Goal: Check status: Check status

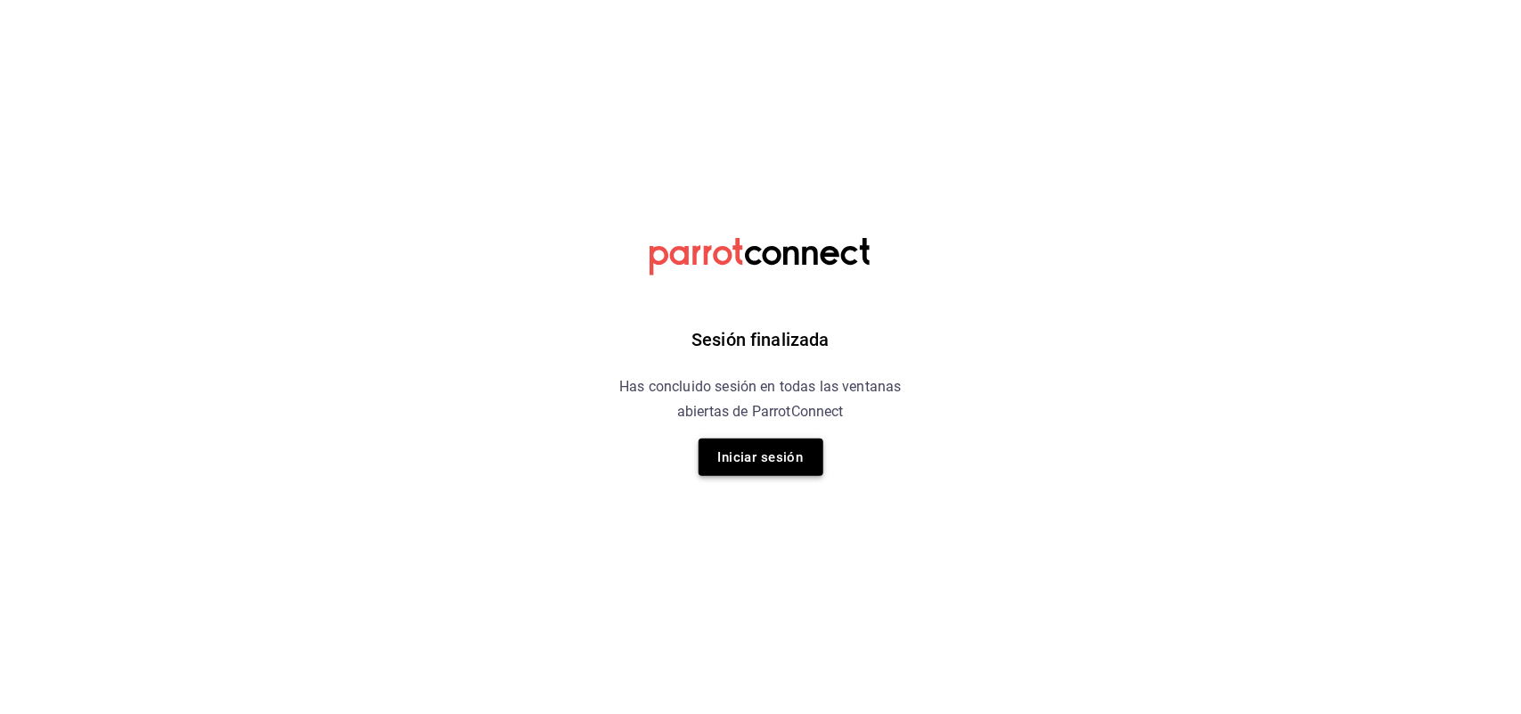
click at [751, 471] on button "Iniciar sesión" at bounding box center [761, 457] width 125 height 37
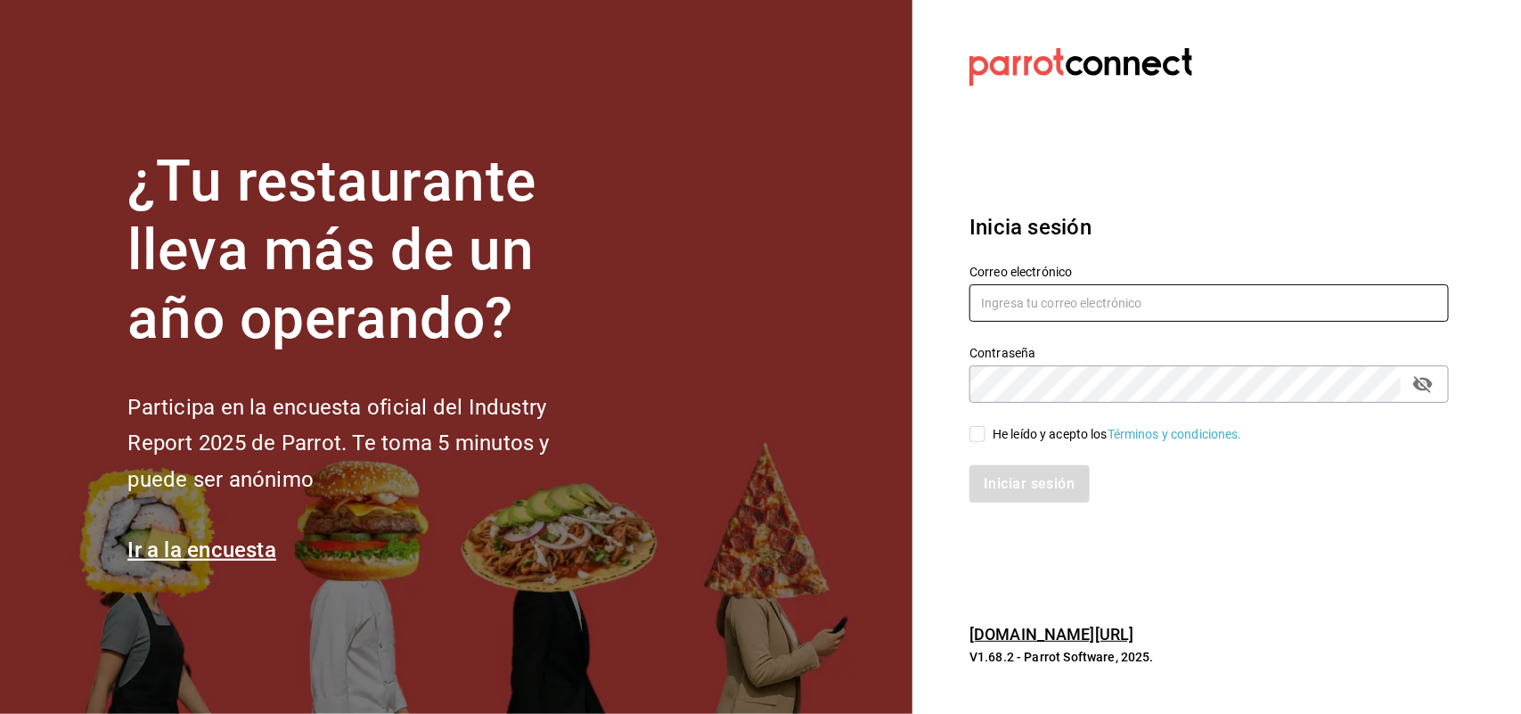
click at [1156, 313] on input "text" at bounding box center [1210, 302] width 480 height 37
type input "ROSY_1982_18@HOTMAIL.COM"
click at [972, 437] on input "He leído y acepto los Términos y condiciones." at bounding box center [978, 434] width 16 height 16
checkbox input "true"
click at [1039, 481] on button "Iniciar sesión" at bounding box center [1030, 483] width 121 height 37
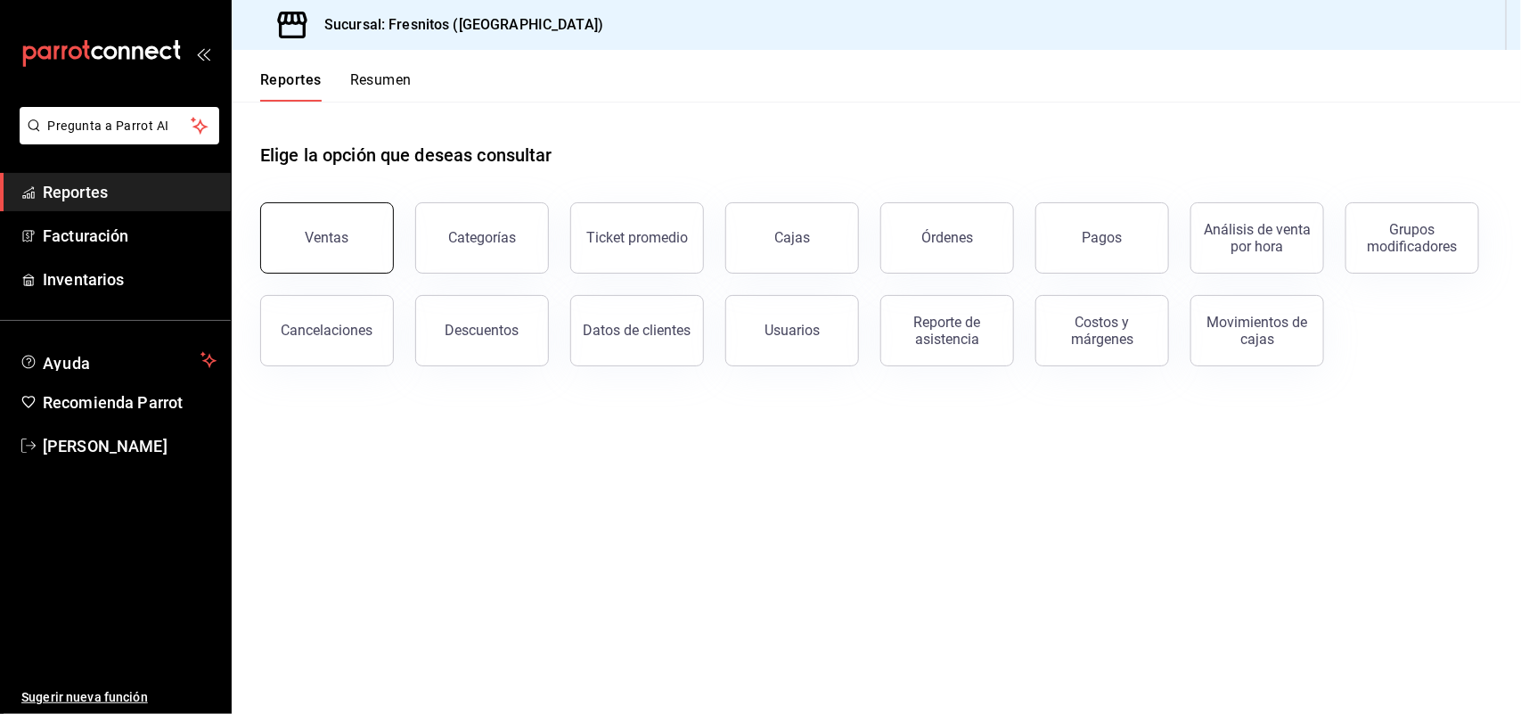
click at [319, 228] on button "Ventas" at bounding box center [327, 237] width 134 height 71
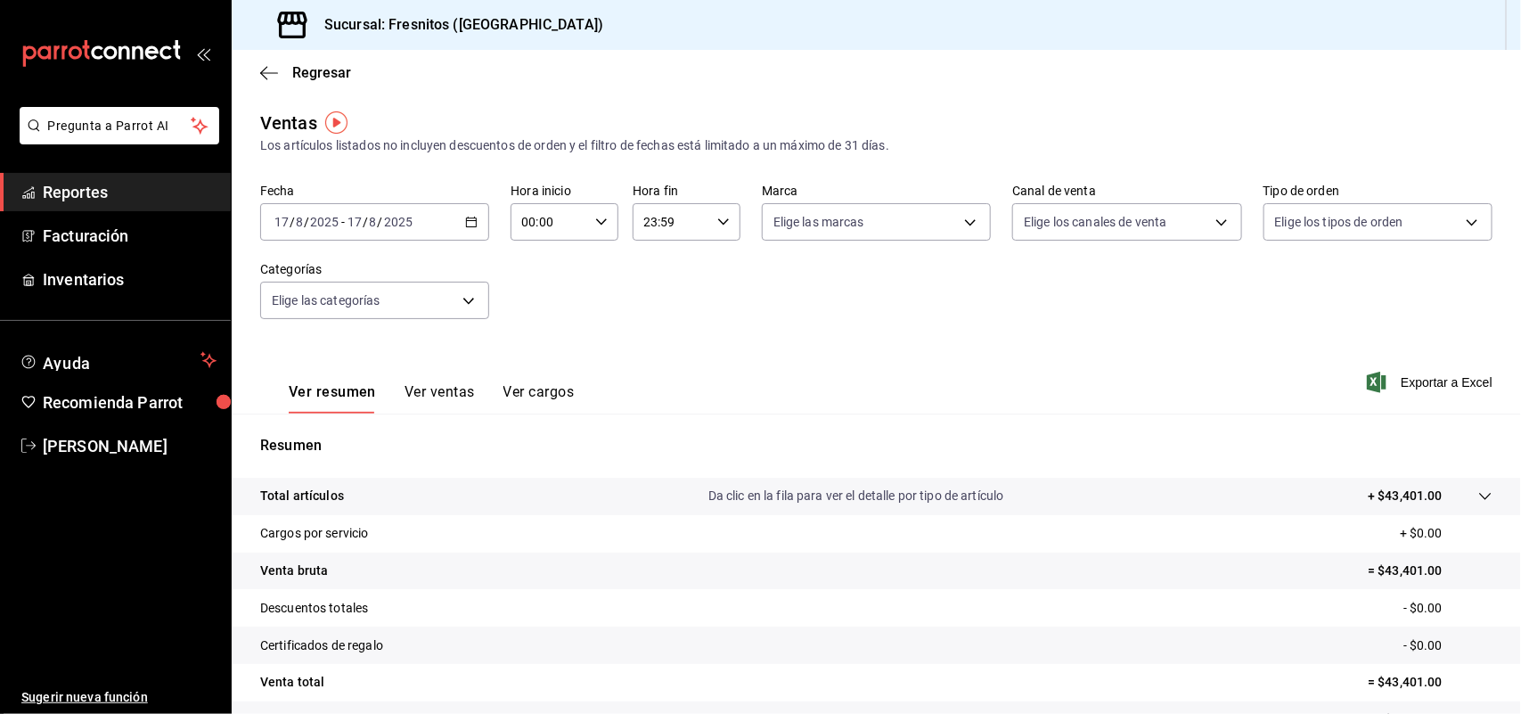
click at [468, 225] on \(Stroke\) "button" at bounding box center [471, 222] width 11 height 10
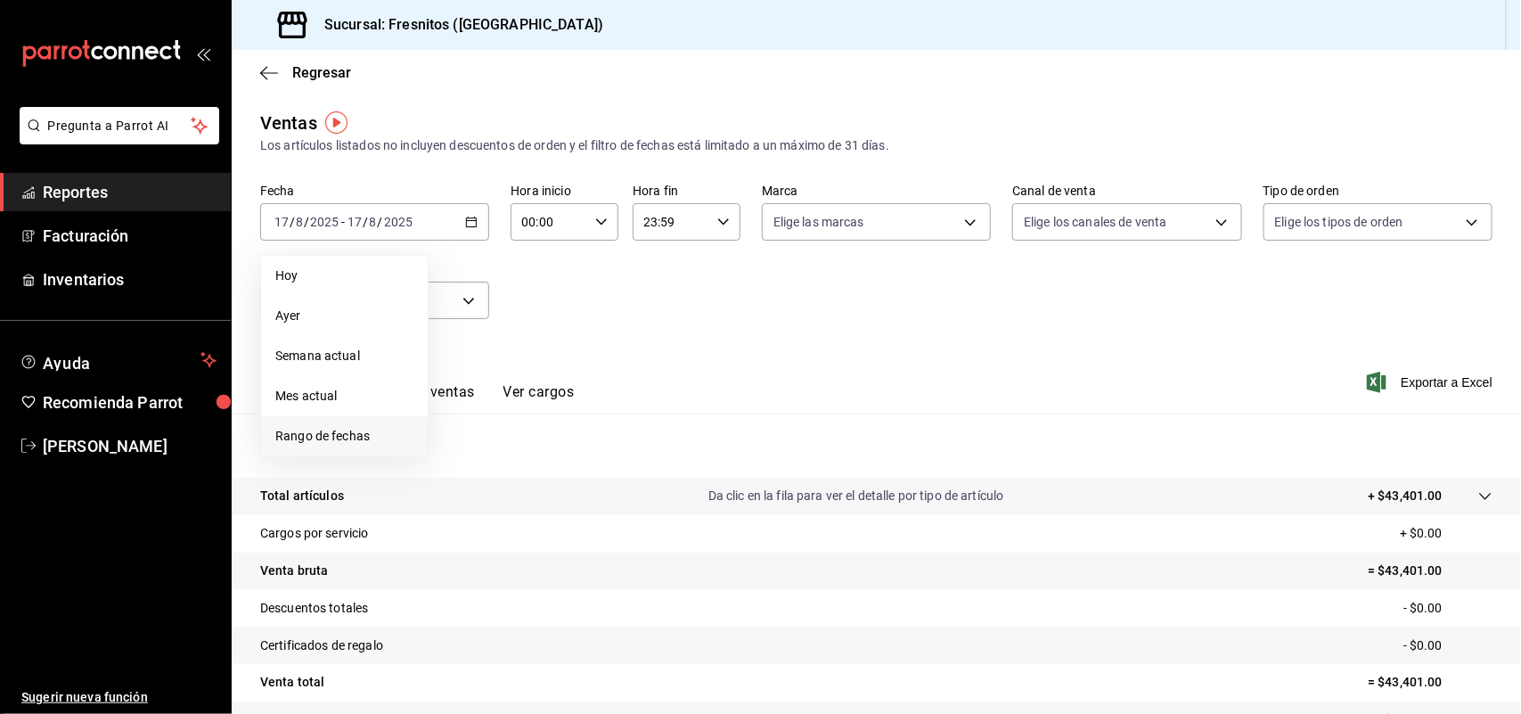
click at [332, 441] on span "Rango de fechas" at bounding box center [344, 436] width 138 height 19
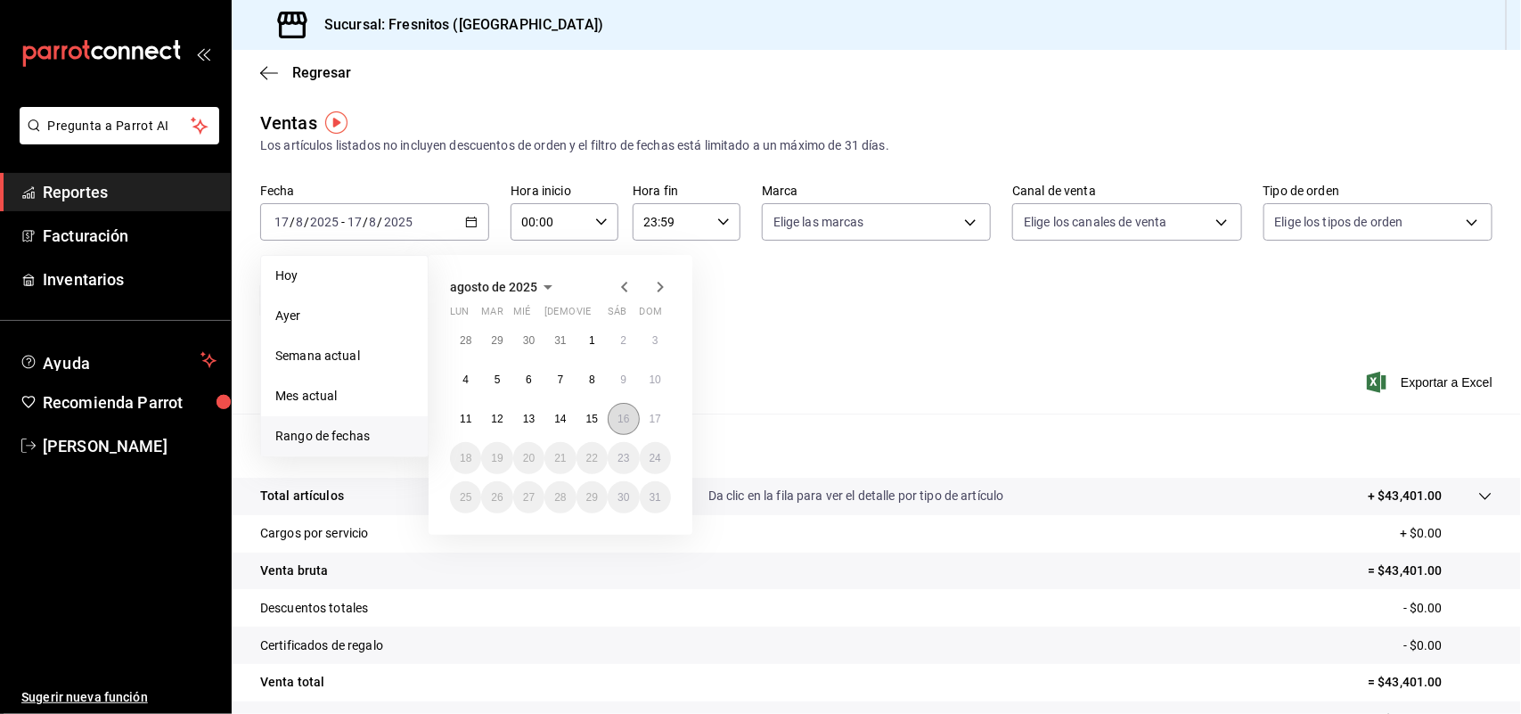
click at [630, 424] on button "16" at bounding box center [623, 419] width 31 height 32
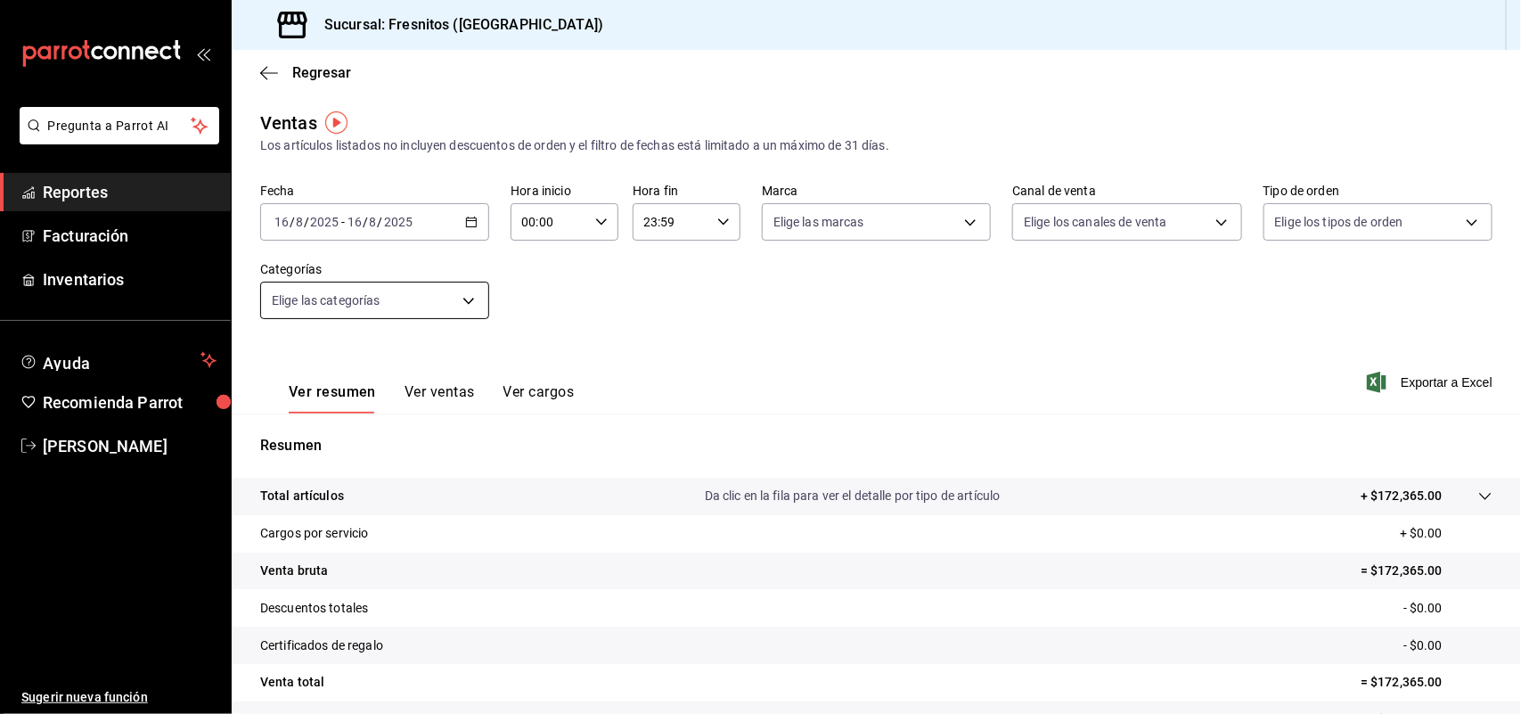
click at [430, 299] on body "Pregunta a Parrot AI Reportes Facturación Inventarios Ayuda Recomienda Parrot […" at bounding box center [760, 357] width 1521 height 714
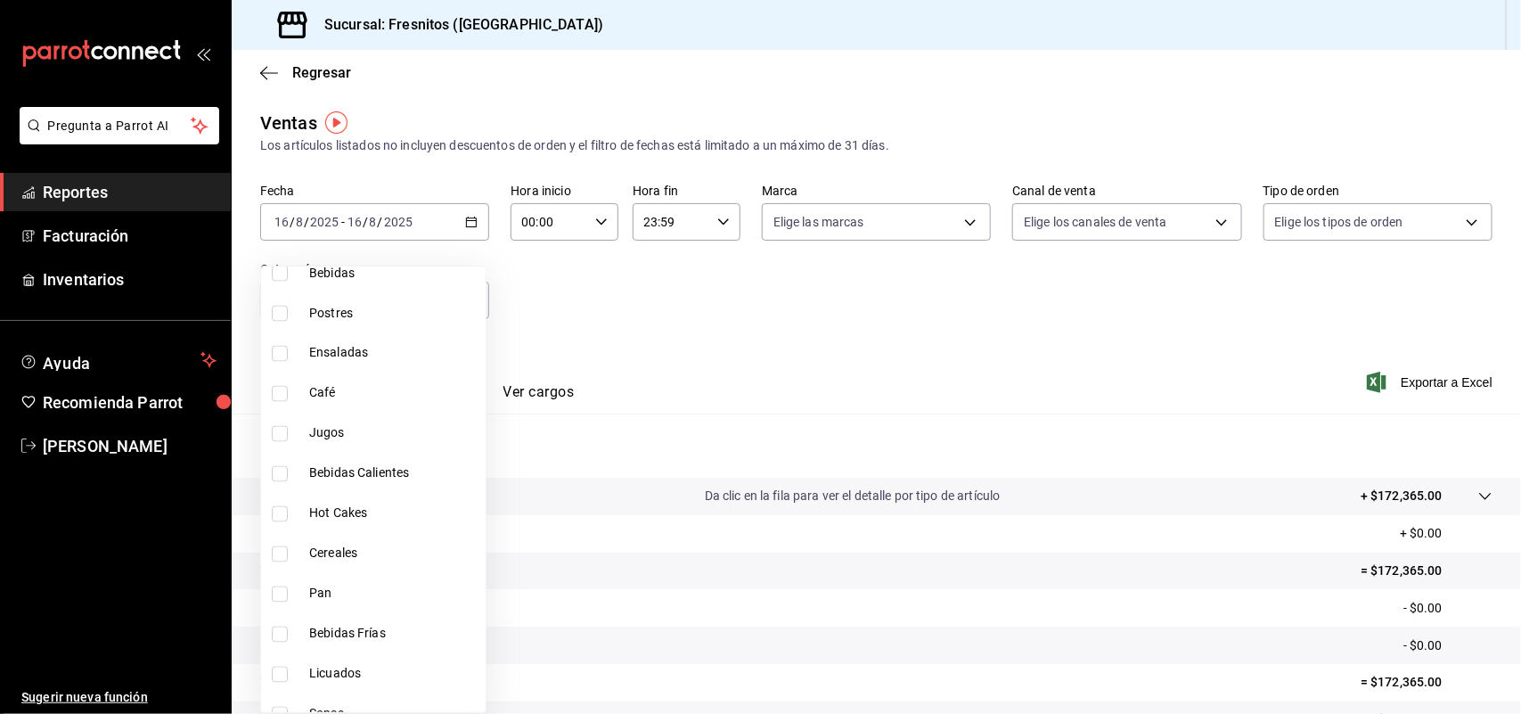
scroll to position [1448, 0]
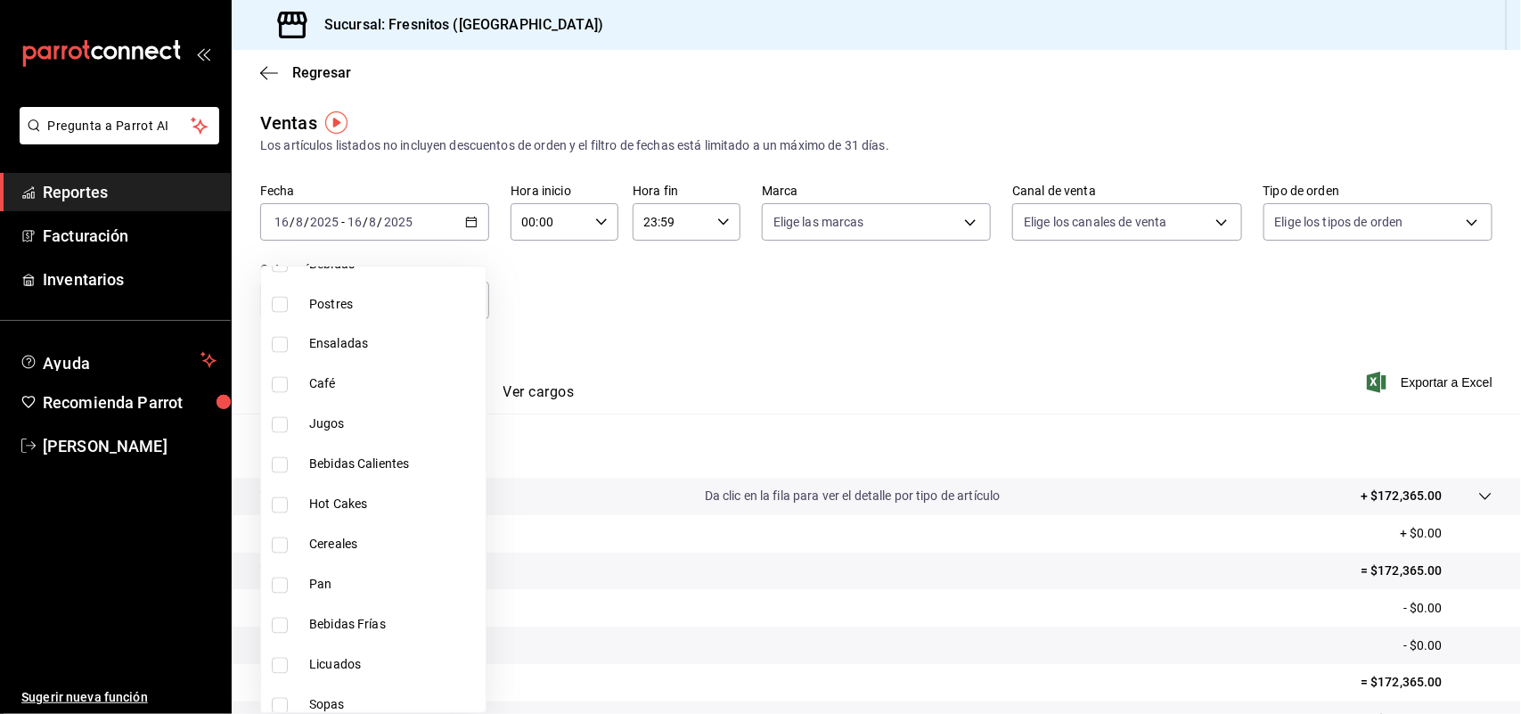
click at [273, 580] on input "checkbox" at bounding box center [280, 586] width 16 height 16
checkbox input "true"
type input "71867573-ed60-4665-b377-e64b506cca6c"
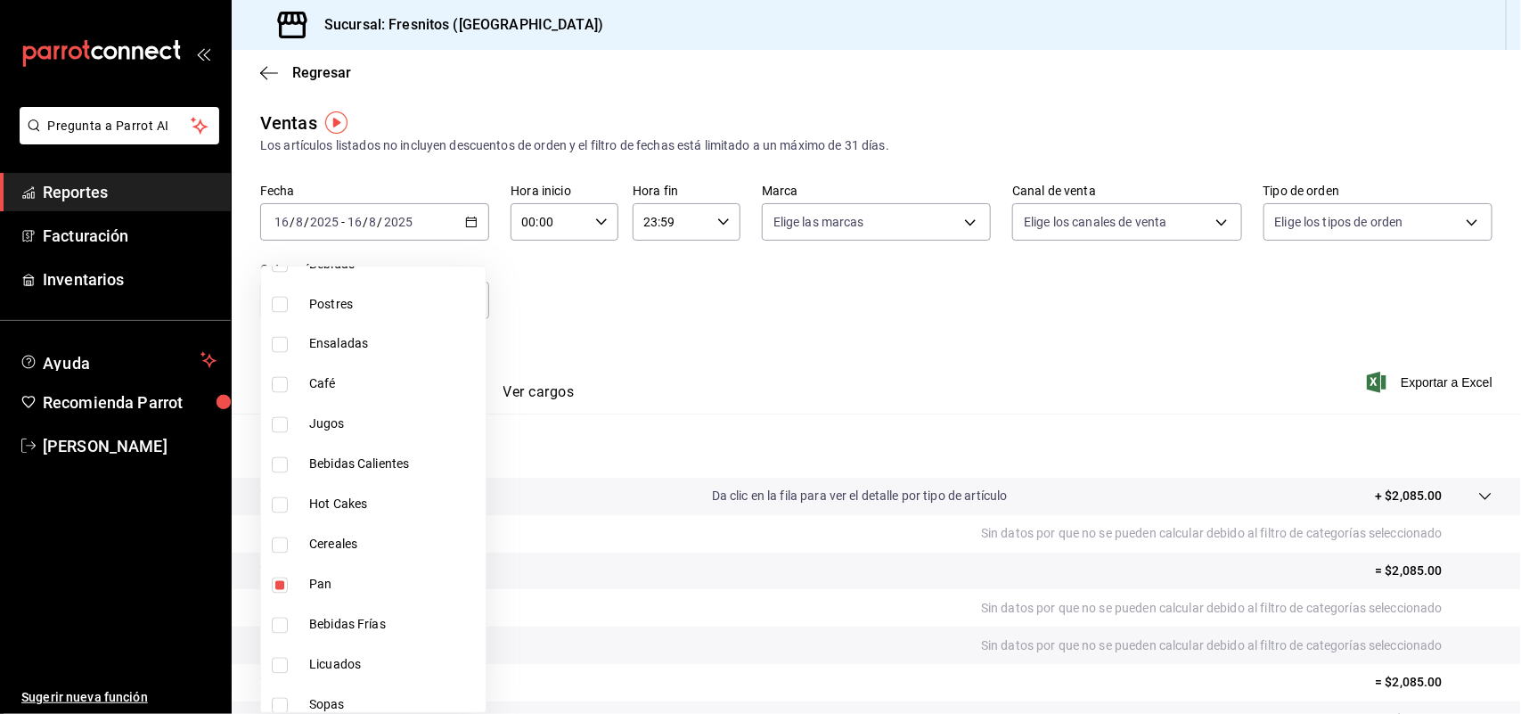
click at [568, 362] on div at bounding box center [760, 357] width 1521 height 714
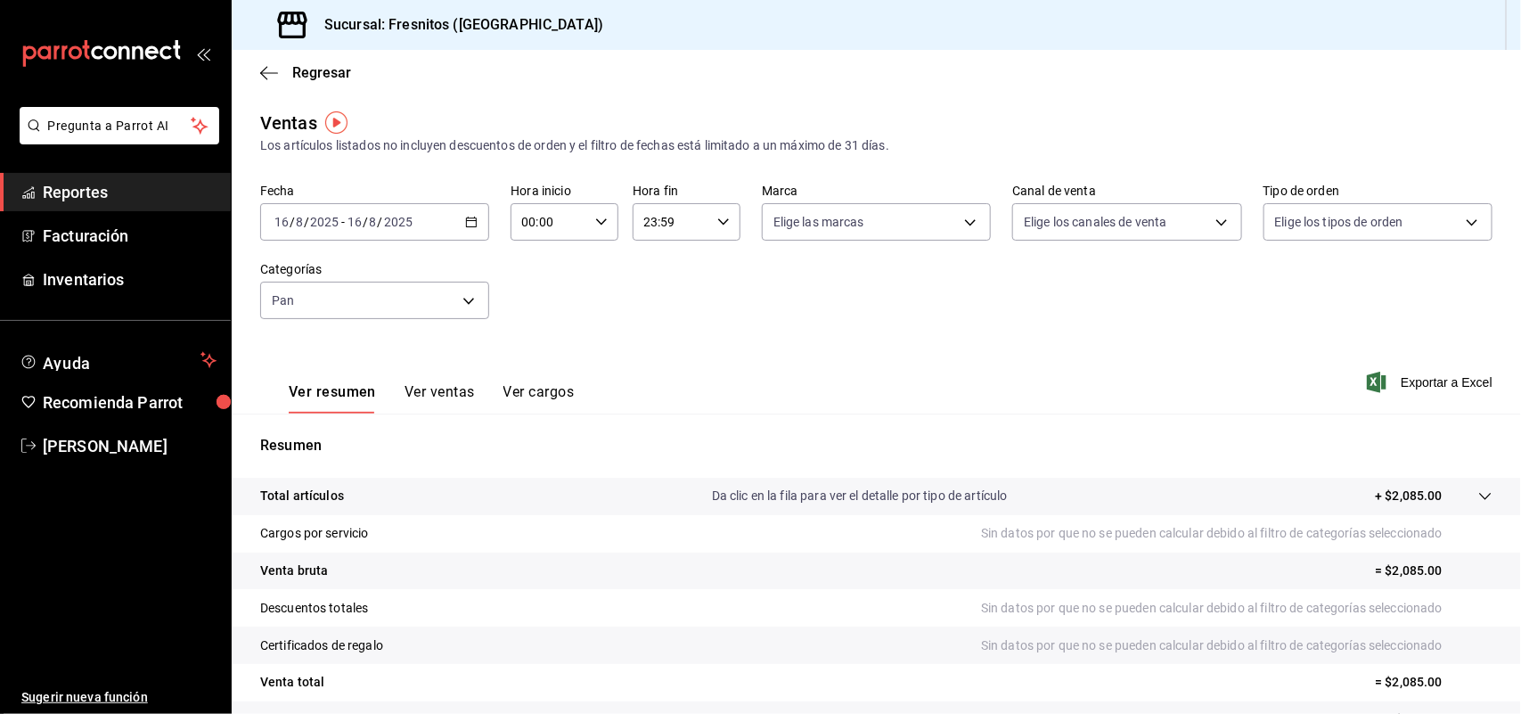
click at [448, 389] on button "Ver ventas" at bounding box center [440, 398] width 70 height 30
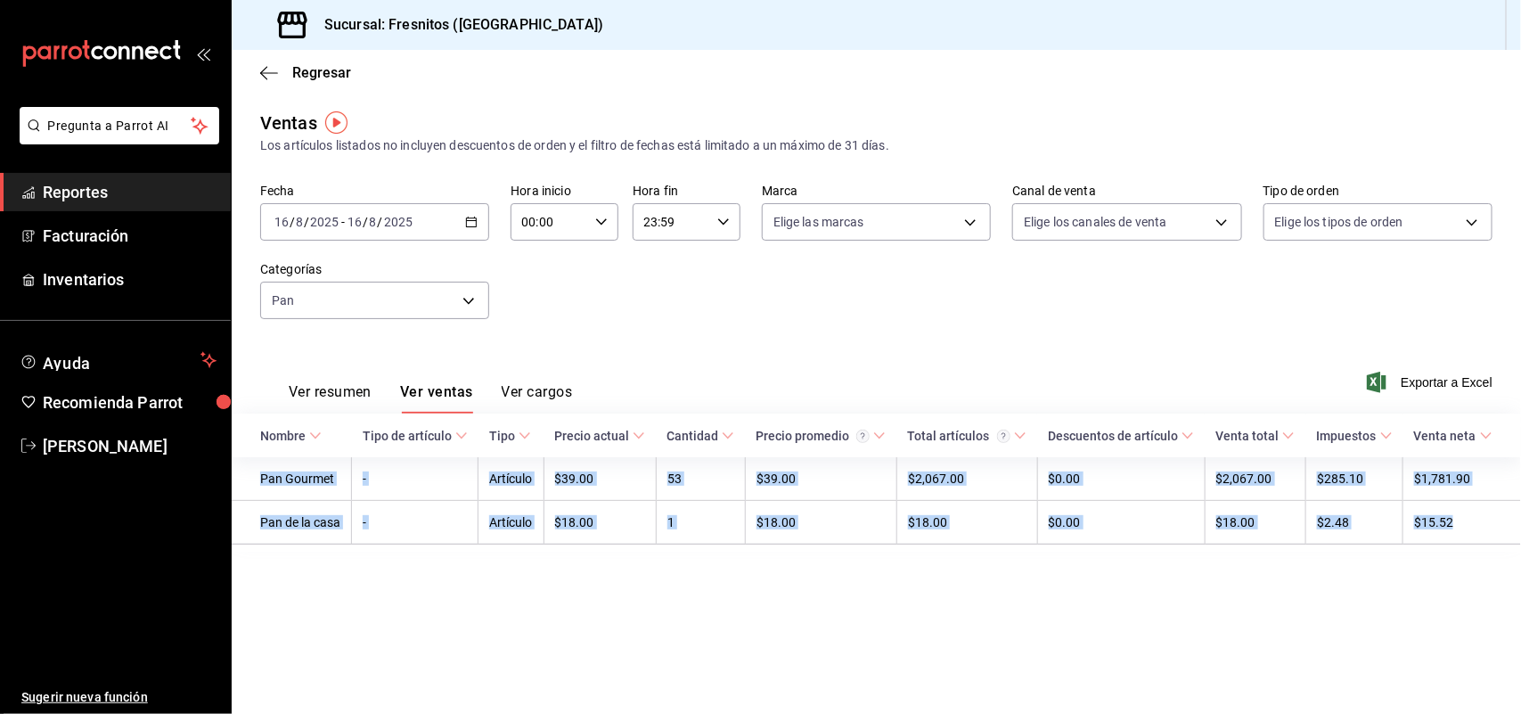
click at [1133, 643] on main "Regresar Ventas Los artículos listados no incluyen descuentos de orden y el fil…" at bounding box center [877, 382] width 1290 height 664
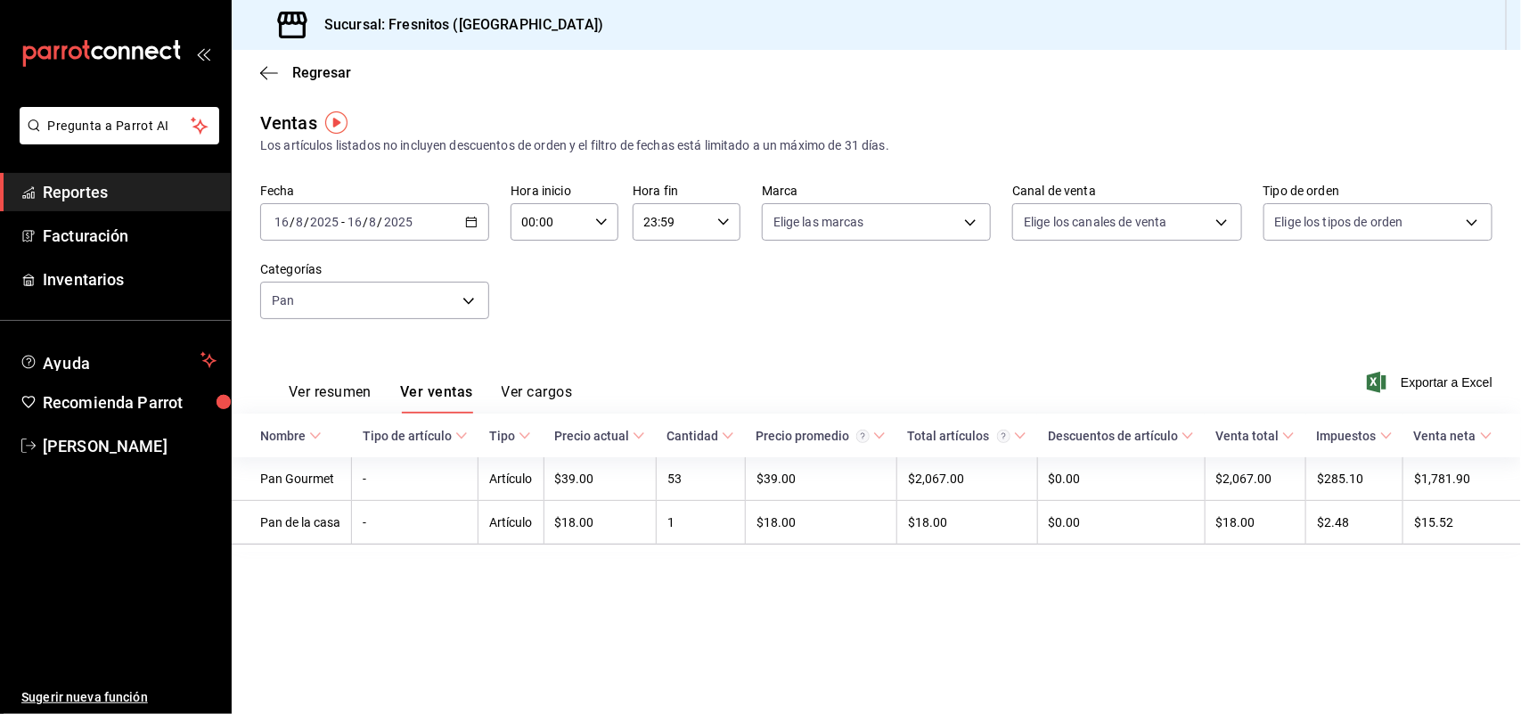
click at [462, 221] on div "[DATE] [DATE] - [DATE] [DATE]" at bounding box center [374, 221] width 229 height 37
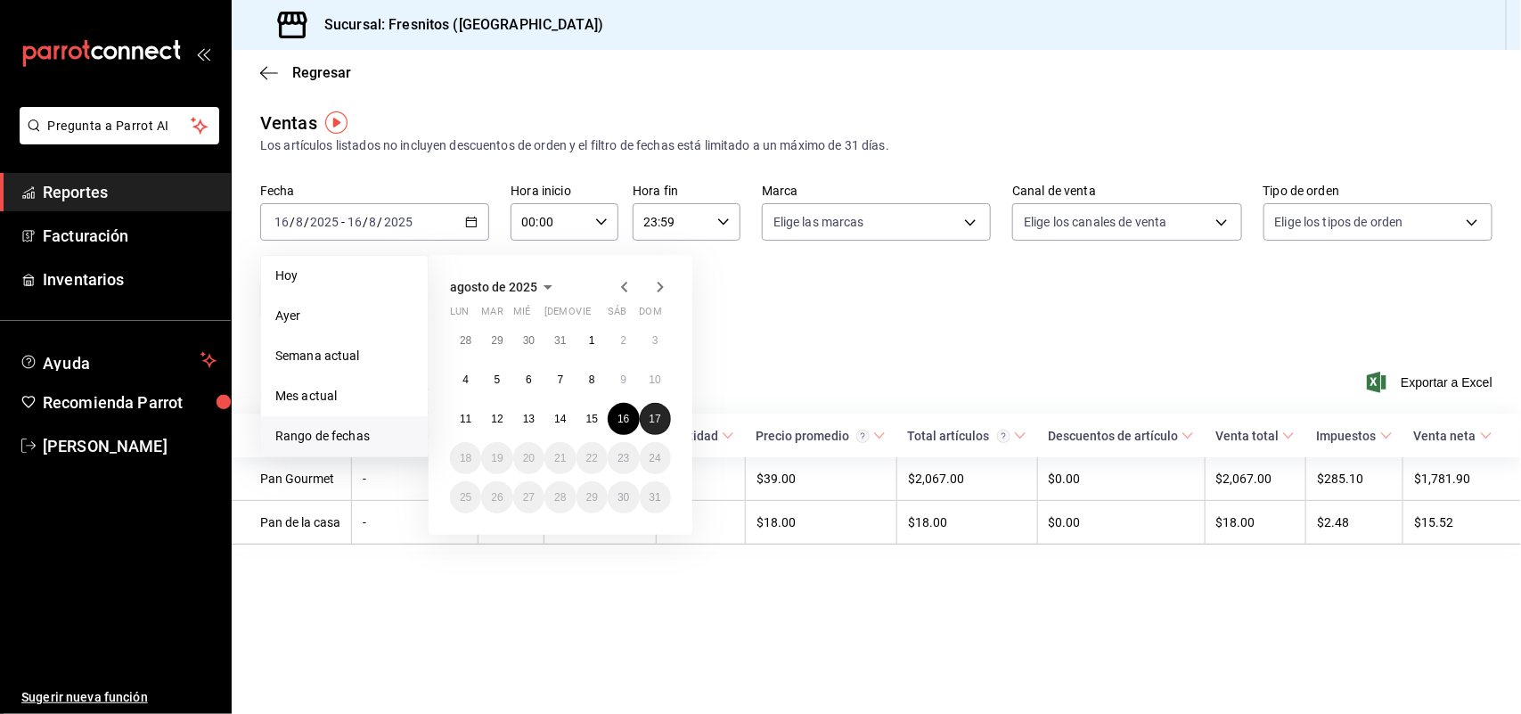
click at [644, 406] on button "17" at bounding box center [655, 419] width 31 height 32
click at [650, 415] on abbr "17" at bounding box center [656, 419] width 12 height 12
